Goal: Information Seeking & Learning: Learn about a topic

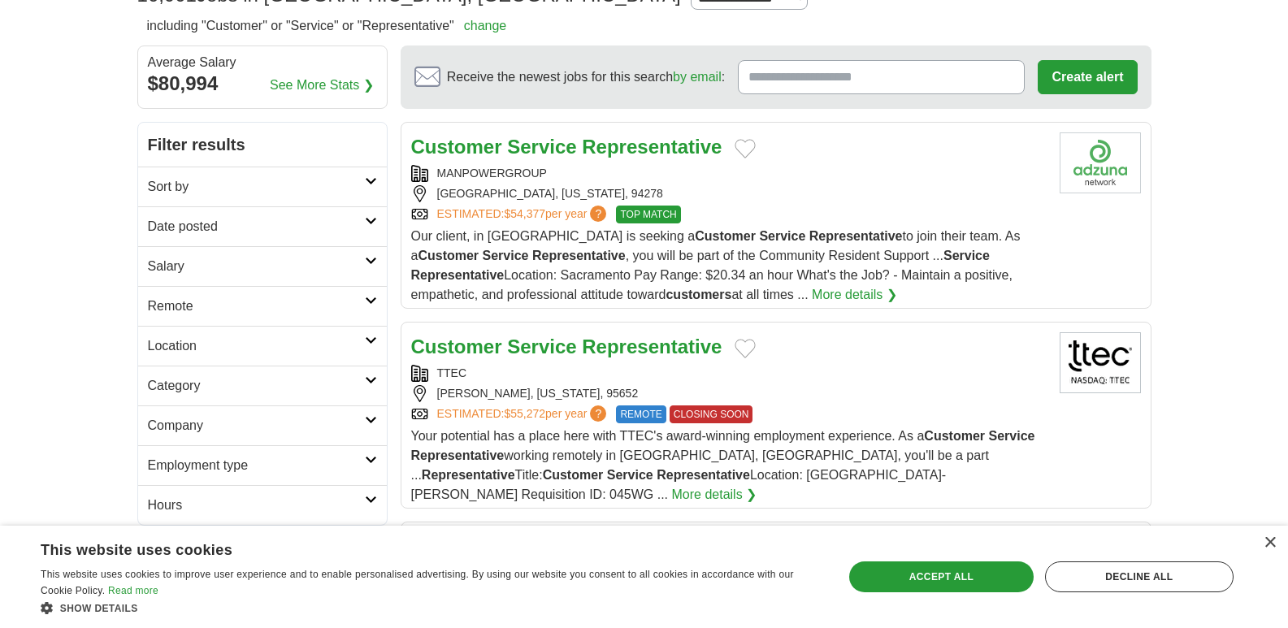
scroll to position [163, 0]
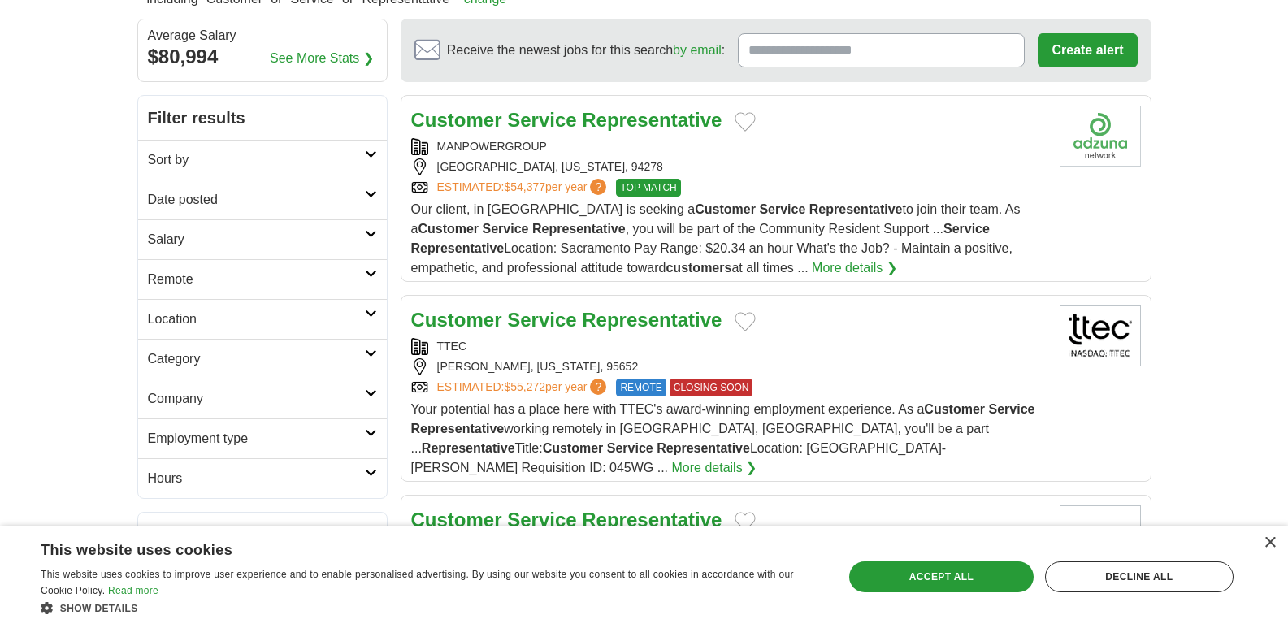
click at [579, 123] on link "Customer Service Representative" at bounding box center [566, 120] width 311 height 22
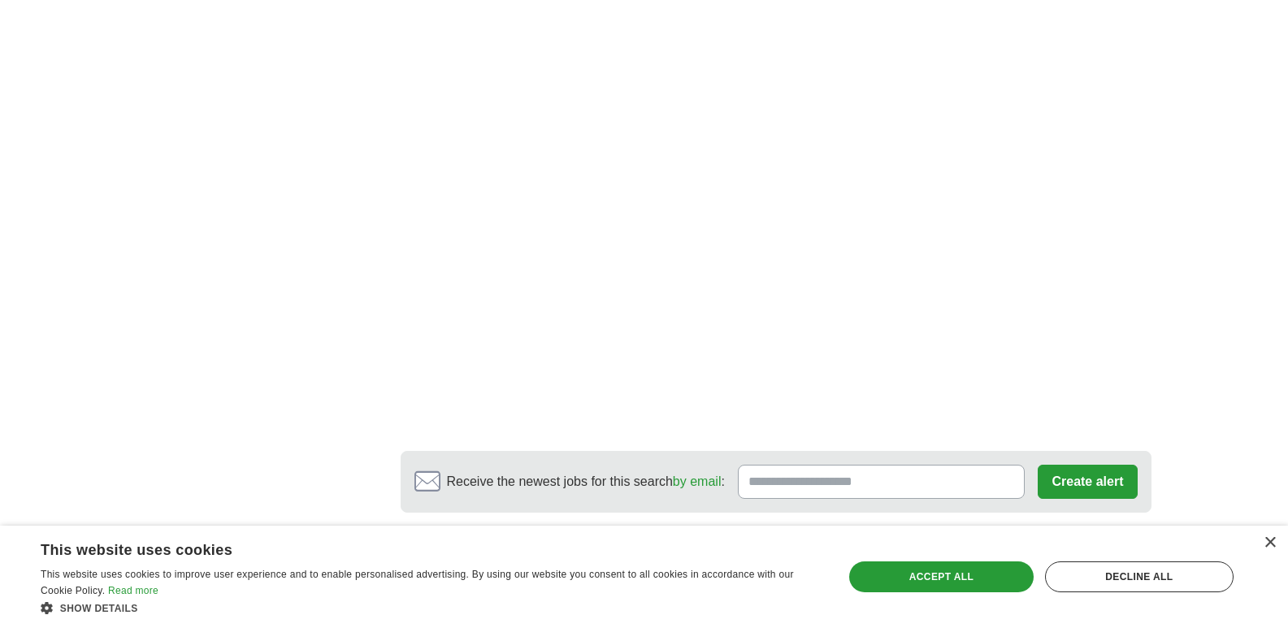
scroll to position [3332, 0]
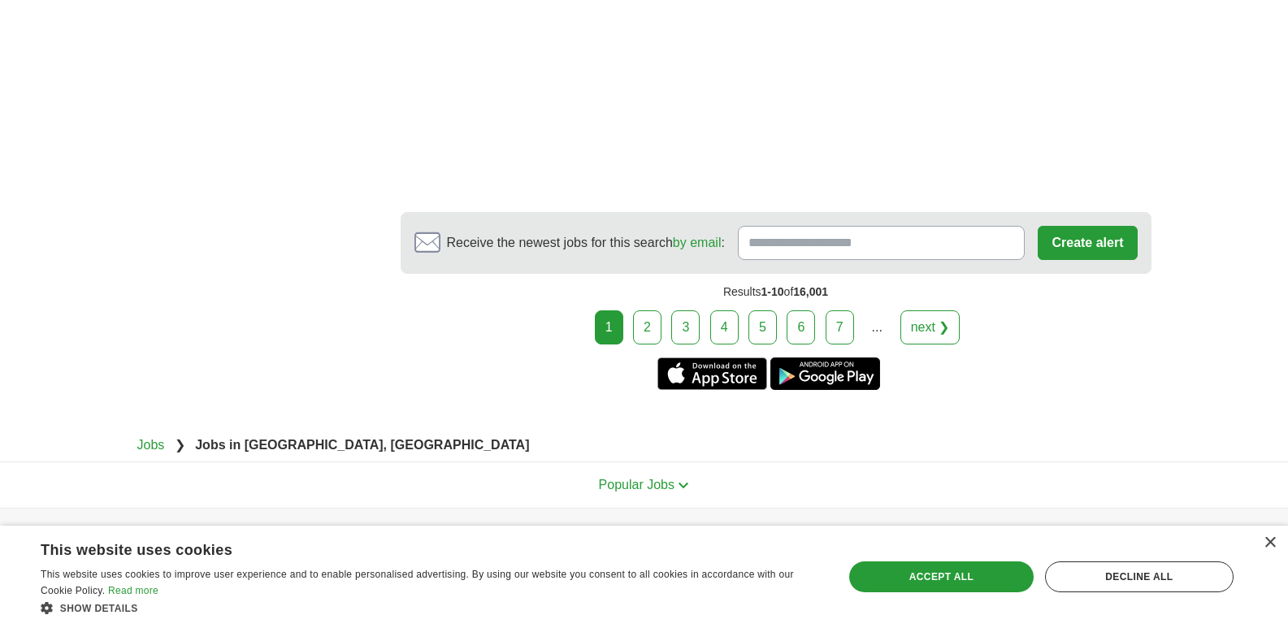
click at [652, 310] on link "2" at bounding box center [647, 327] width 28 height 34
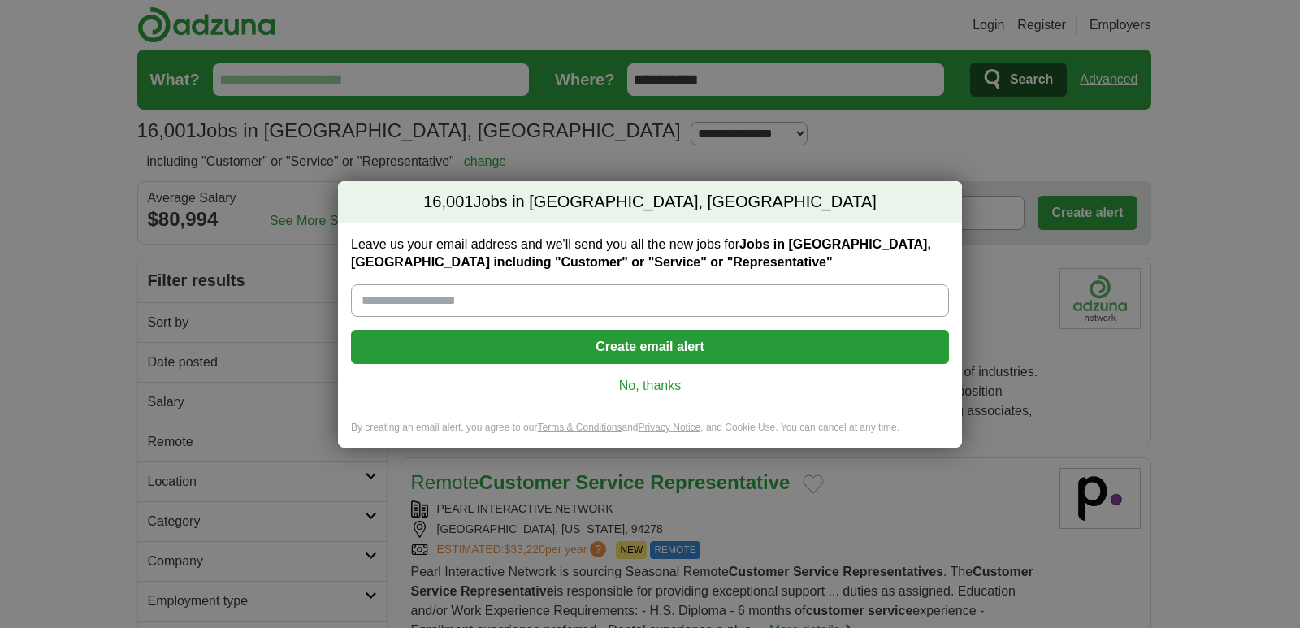
click at [658, 385] on link "No, thanks" at bounding box center [650, 386] width 572 height 18
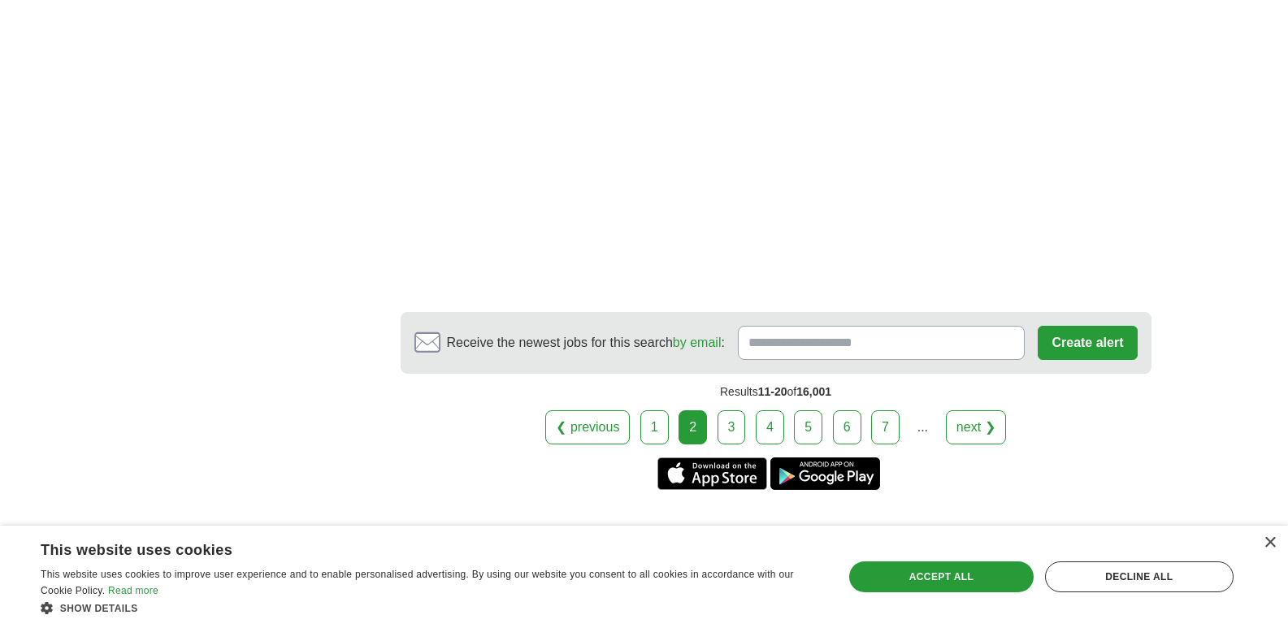
scroll to position [3088, 0]
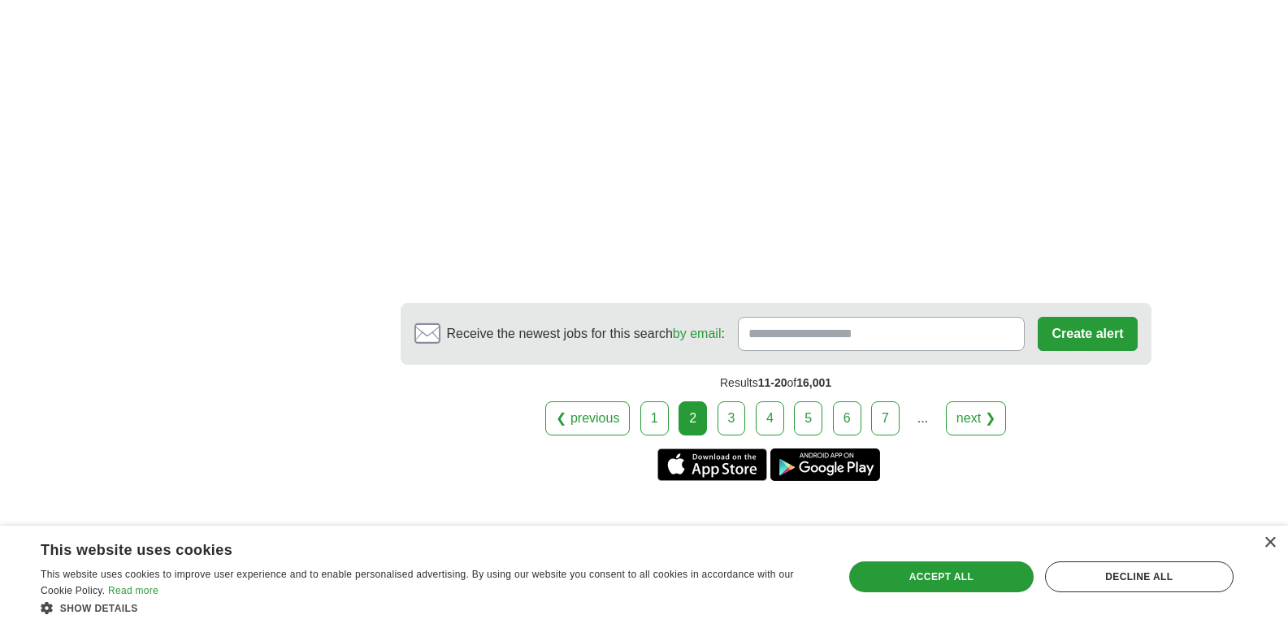
click at [738, 418] on link "3" at bounding box center [732, 418] width 28 height 34
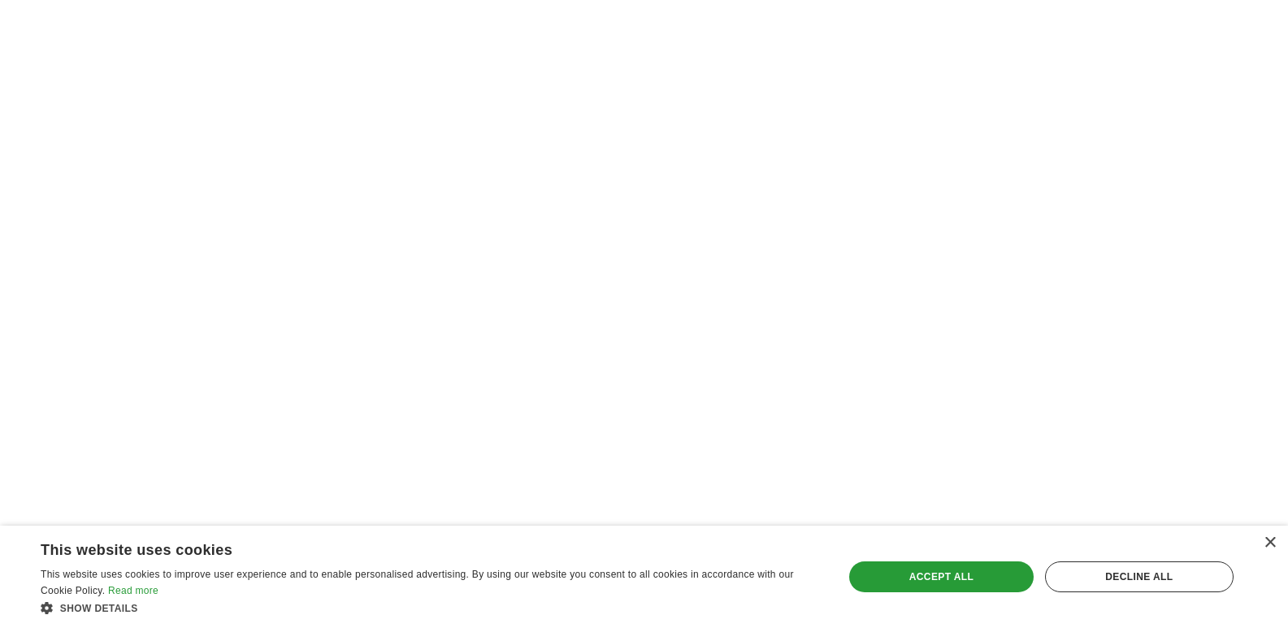
scroll to position [3169, 0]
